Goal: Task Accomplishment & Management: Manage account settings

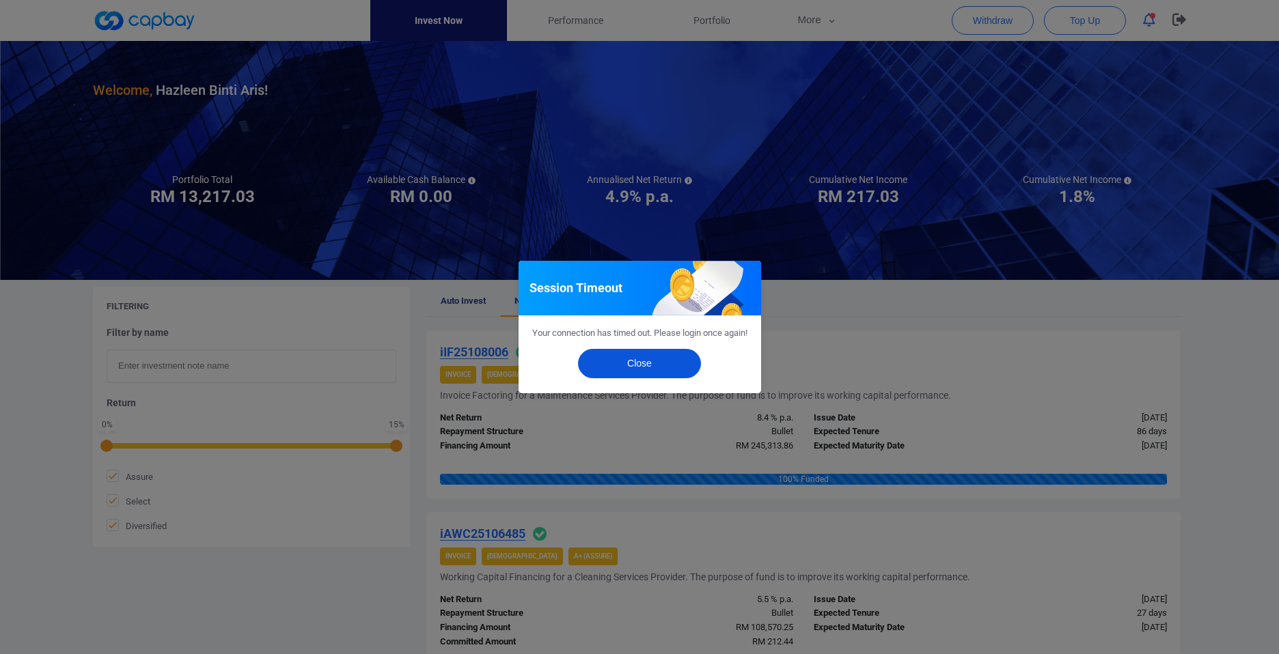
click at [628, 377] on button "Close" at bounding box center [639, 363] width 123 height 29
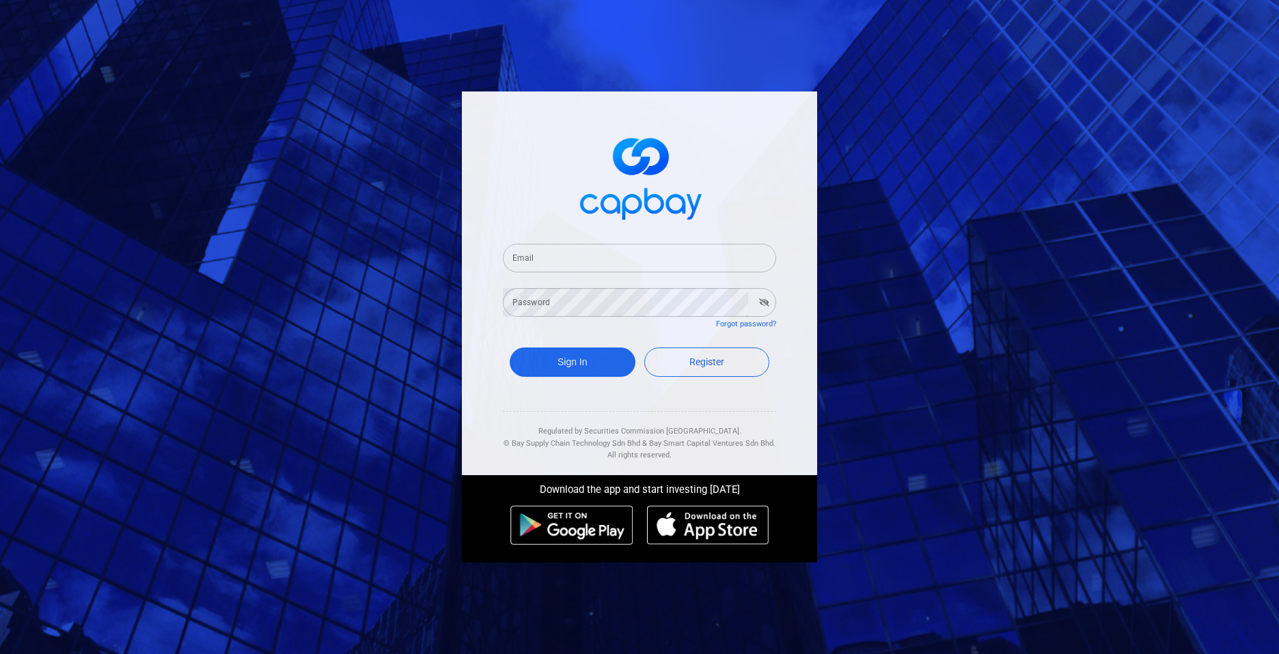
click at [590, 255] on input "Email" at bounding box center [639, 258] width 273 height 29
type input "HAZLEEN.ARIS@OUTLOOK.COM"
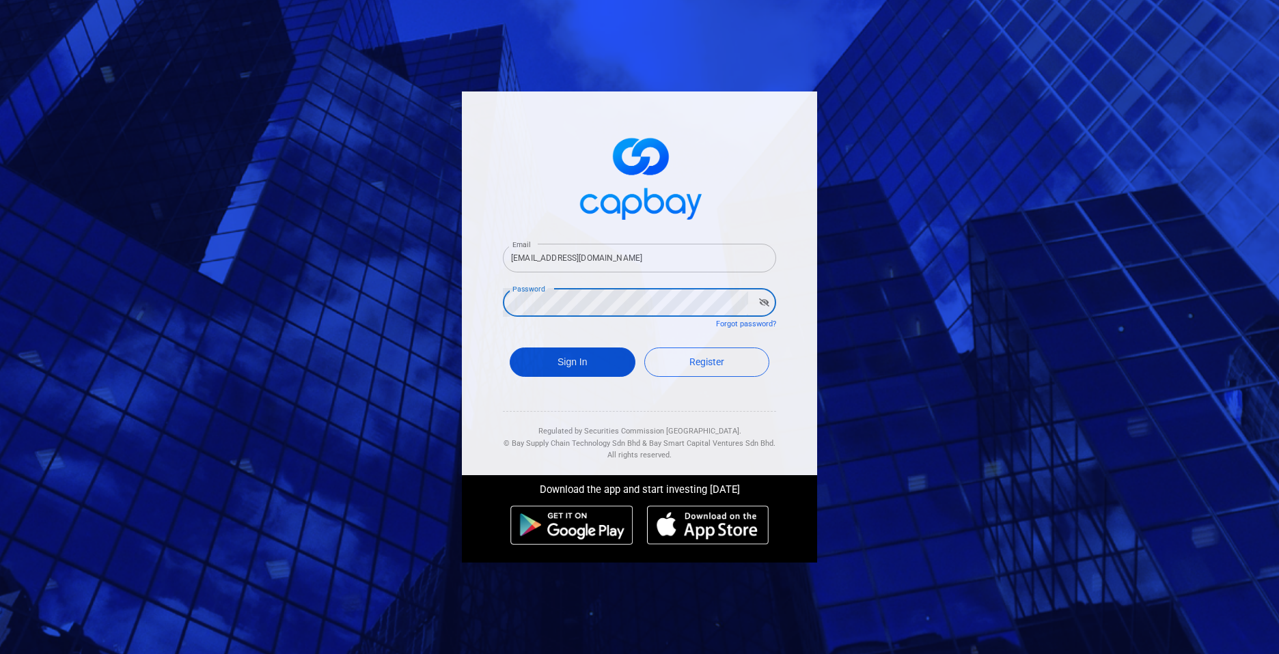
click at [575, 356] on button "Sign In" at bounding box center [573, 362] width 126 height 29
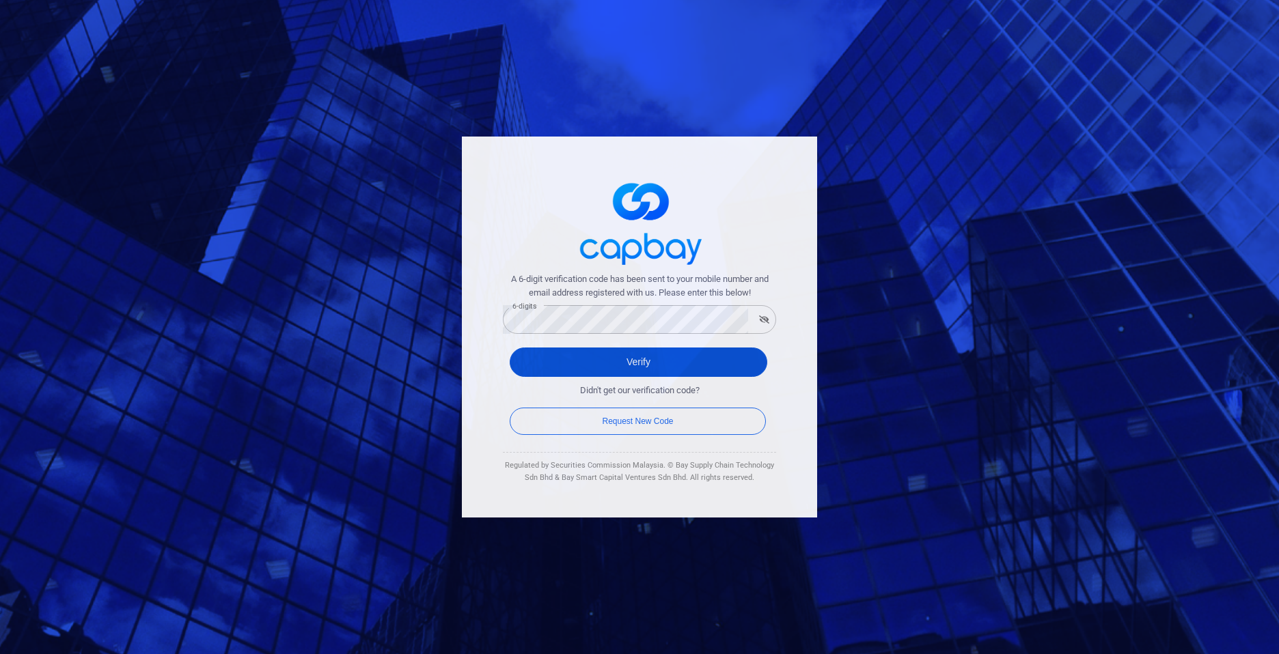
click at [611, 362] on button "Verify" at bounding box center [639, 362] width 258 height 29
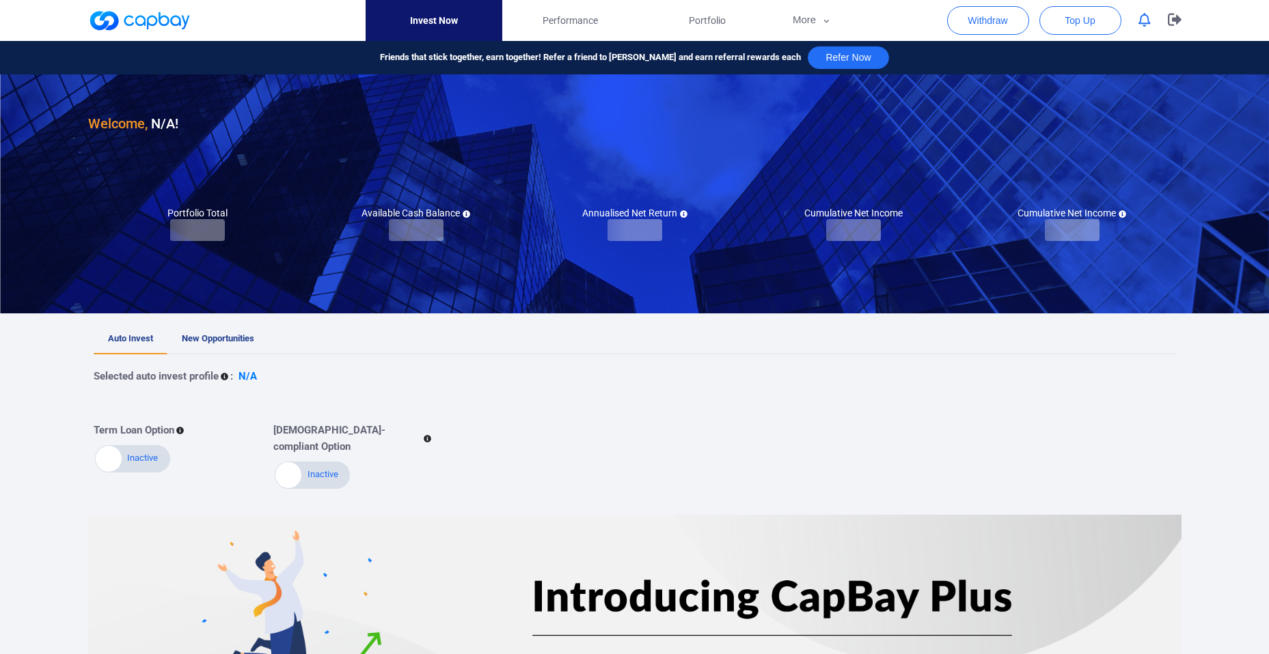
checkbox input "true"
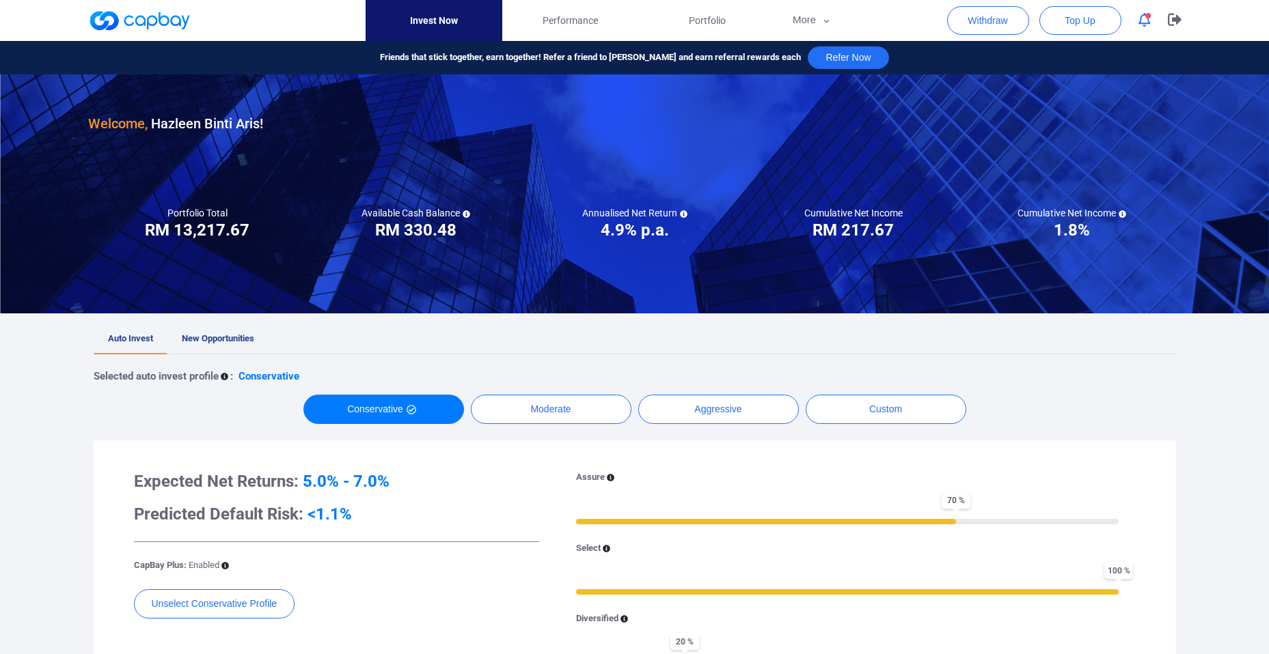
scroll to position [98, 0]
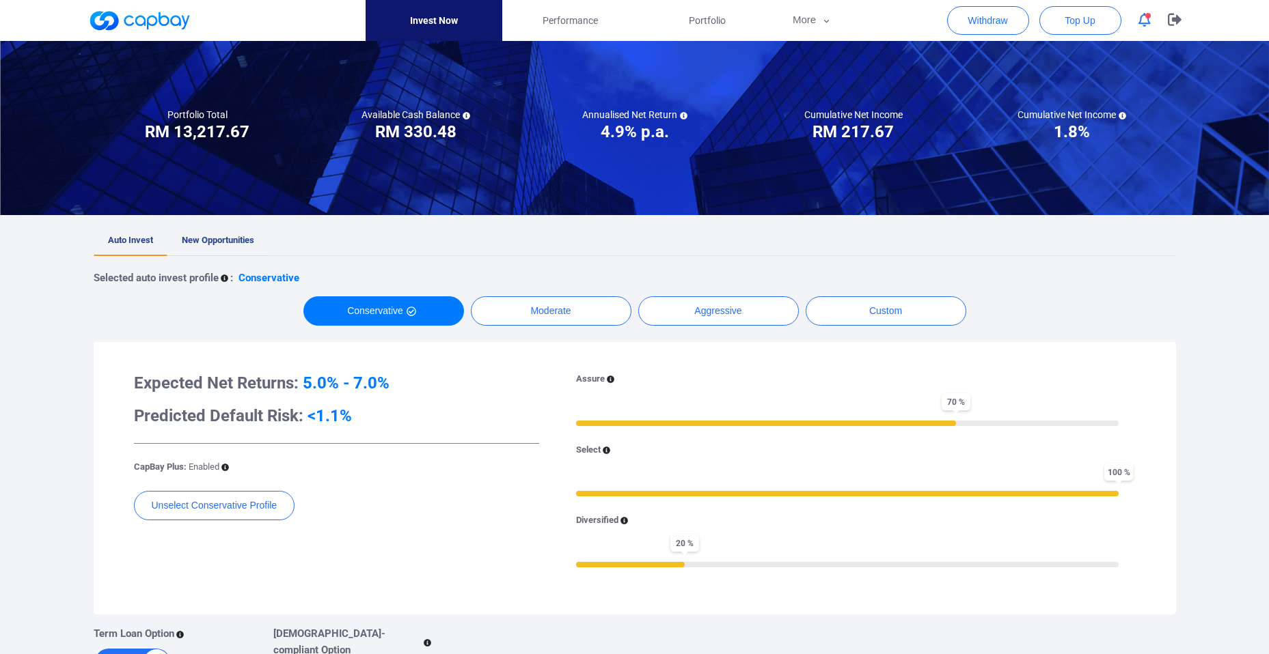
click at [238, 239] on span "New Opportunities" at bounding box center [218, 240] width 72 height 10
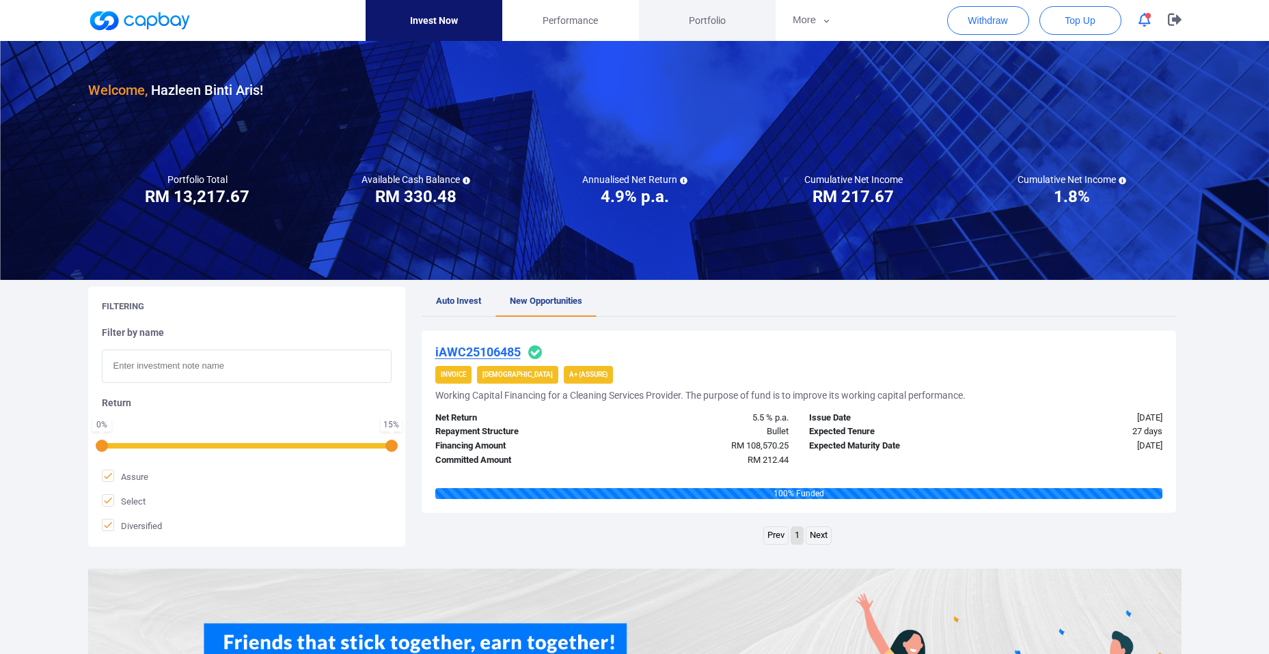
click at [699, 20] on span "Portfolio" at bounding box center [707, 20] width 37 height 15
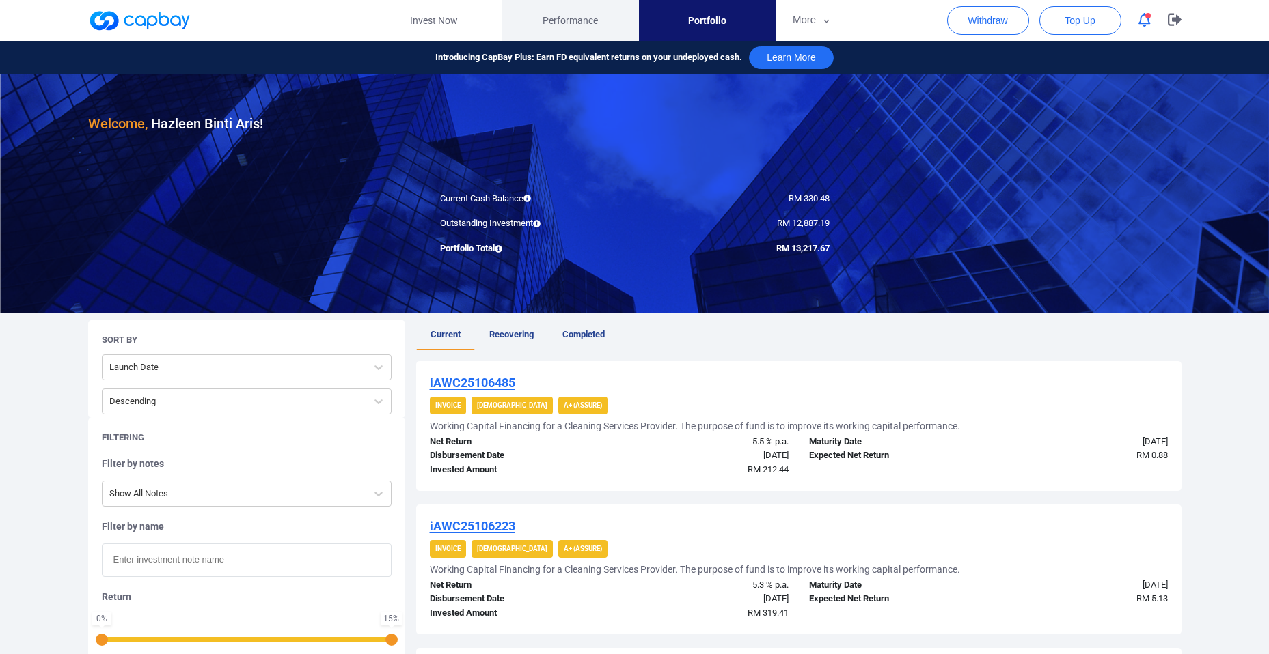
click at [574, 18] on span "Performance" at bounding box center [569, 20] width 55 height 15
